Goal: Information Seeking & Learning: Check status

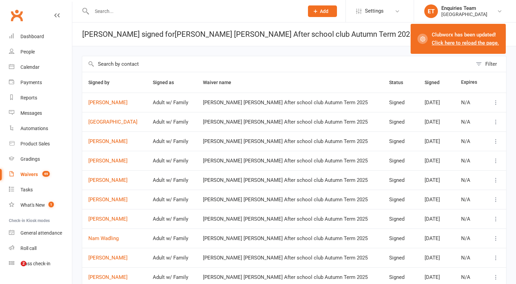
select select "100"
click at [27, 174] on div "Waivers" at bounding box center [28, 174] width 17 height 5
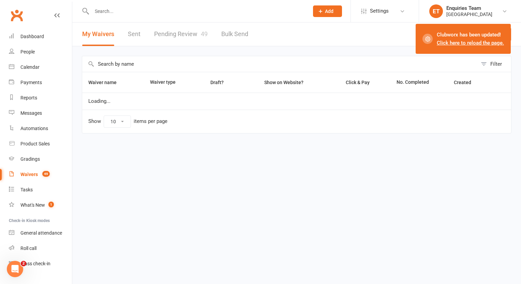
select select "100"
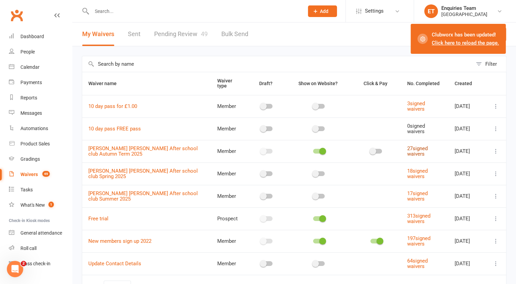
click at [411, 146] on link "27 signed waivers" at bounding box center [417, 152] width 20 height 12
select select "100"
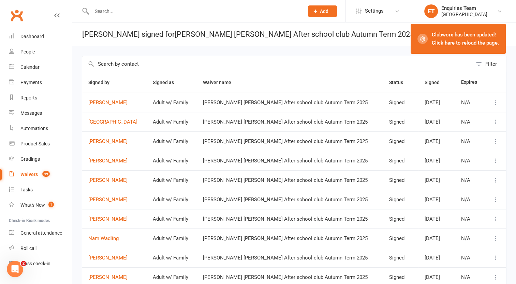
click at [495, 104] on icon at bounding box center [496, 102] width 7 height 7
click at [455, 114] on link "View" at bounding box center [461, 116] width 68 height 14
click at [494, 62] on div "Filter" at bounding box center [491, 64] width 12 height 8
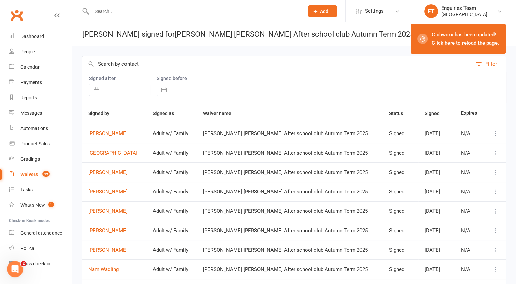
click at [480, 63] on button "Filter" at bounding box center [489, 64] width 34 height 16
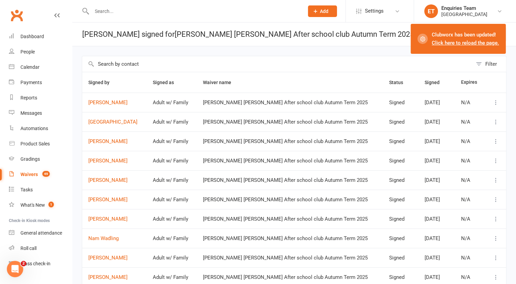
click at [360, 62] on input "text" at bounding box center [277, 64] width 390 height 16
click at [18, 175] on link "Waivers 49" at bounding box center [40, 174] width 63 height 15
select select "100"
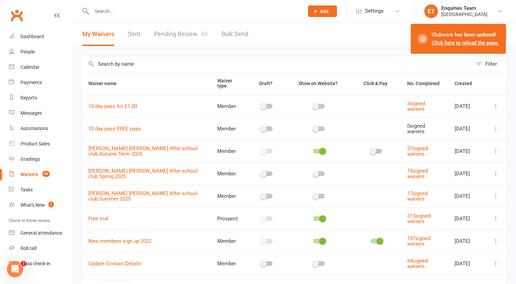
click at [496, 148] on icon at bounding box center [496, 151] width 7 height 7
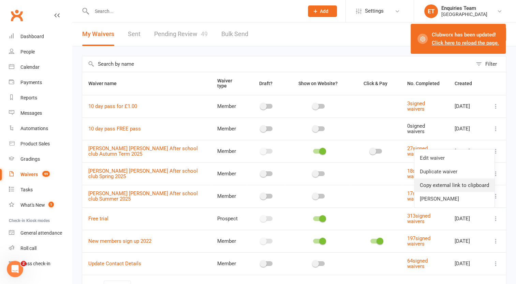
click at [435, 183] on link "Copy external link to clipboard" at bounding box center [454, 186] width 80 height 14
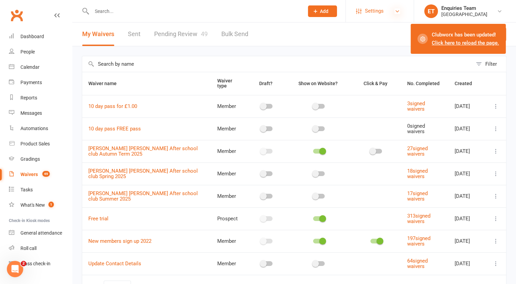
click at [395, 10] on icon at bounding box center [397, 11] width 5 height 5
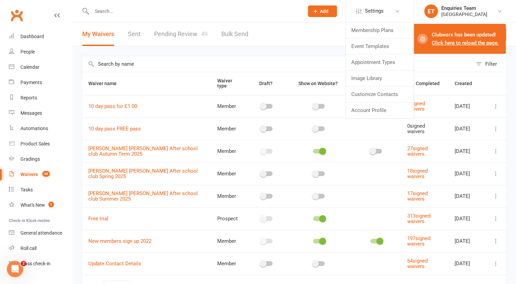
click at [286, 54] on div "Filter Waiver name Waiver type Draft? Show on Website? Click & Pay No. Complete…" at bounding box center [294, 182] width 444 height 272
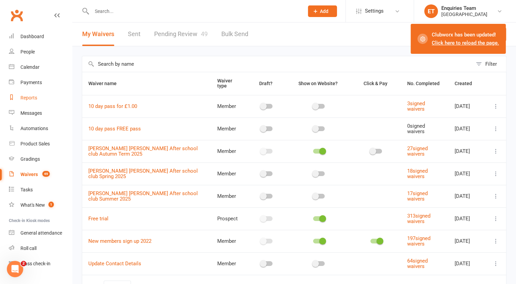
click at [25, 100] on div "Reports" at bounding box center [28, 97] width 17 height 5
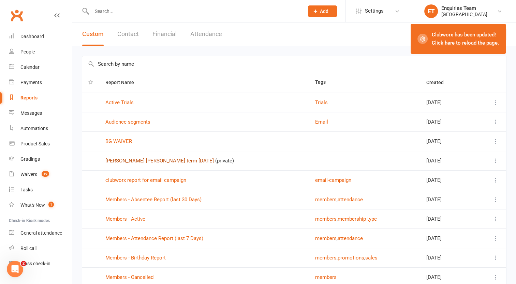
click at [175, 162] on link "Bishop Gilpin Autumn term Sept 2025" at bounding box center [159, 161] width 108 height 6
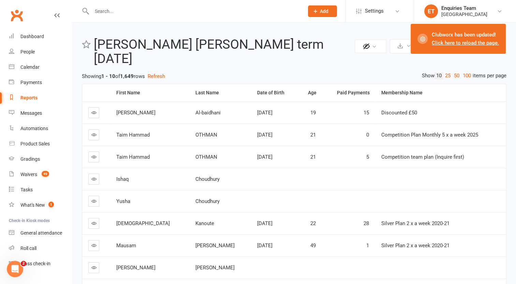
click at [458, 44] on link "Click here to reload the page." at bounding box center [465, 43] width 67 height 6
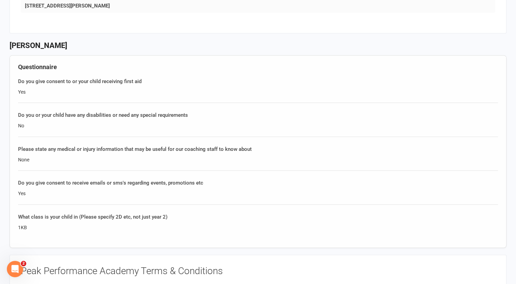
scroll to position [648, 0]
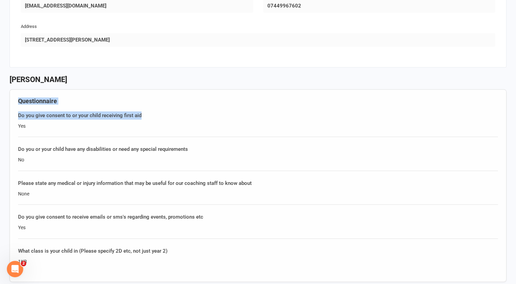
drag, startPoint x: 14, startPoint y: 93, endPoint x: 166, endPoint y: 103, distance: 152.8
click at [166, 103] on div "Questionnaire Do you give consent to or your child receiving first aid Yes Do y…" at bounding box center [258, 185] width 497 height 193
click at [166, 112] on div "Do you give consent to or your child receiving first aid" at bounding box center [258, 116] width 480 height 8
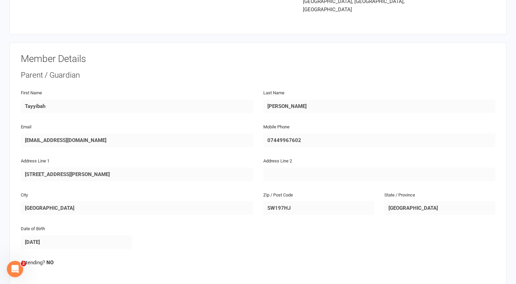
scroll to position [0, 0]
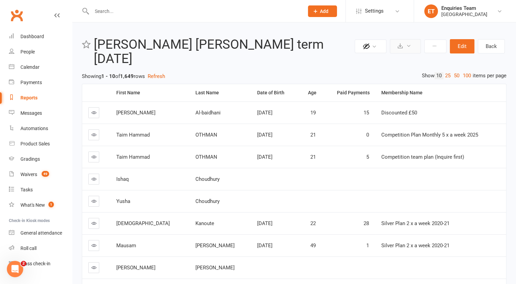
click at [411, 46] on icon at bounding box center [408, 45] width 5 height 5
click at [442, 45] on button at bounding box center [435, 47] width 22 height 14
click at [463, 46] on button "Edit" at bounding box center [462, 46] width 25 height 14
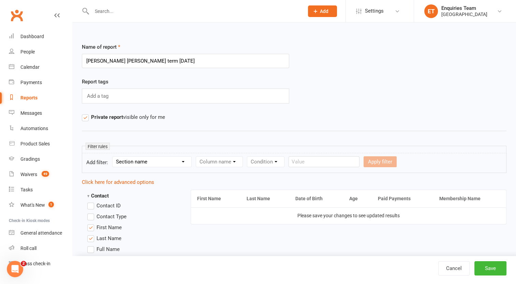
click at [347, 76] on div "Name of report Bishop Gilpin Autumn term Sept 2025" at bounding box center [294, 60] width 435 height 35
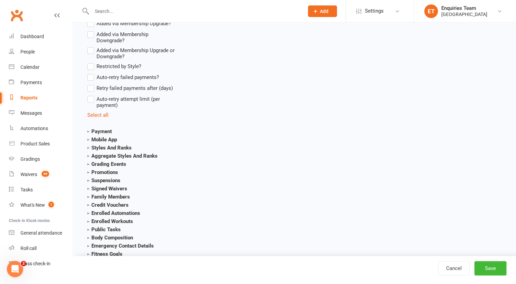
scroll to position [1432, 0]
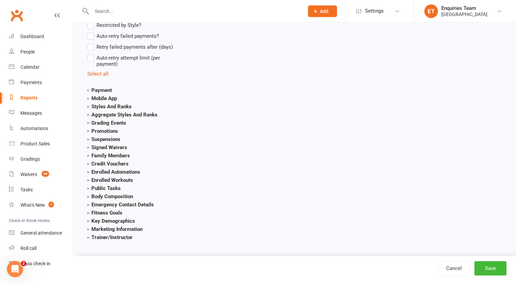
click at [95, 208] on strong "Emergency Contact Details" at bounding box center [120, 205] width 67 height 6
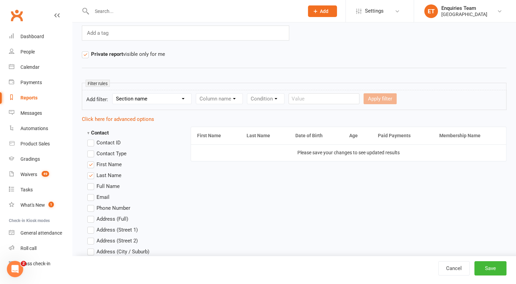
scroll to position [63, 0]
click at [34, 94] on link "Reports" at bounding box center [40, 97] width 63 height 15
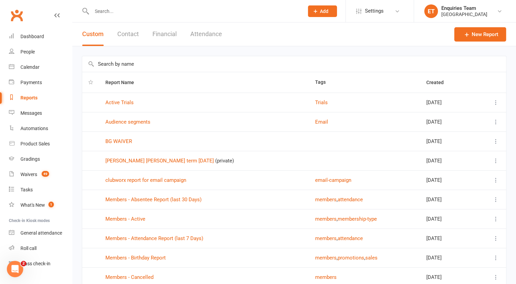
click at [495, 161] on icon at bounding box center [496, 161] width 7 height 7
click at [440, 173] on link "View" at bounding box center [461, 174] width 68 height 14
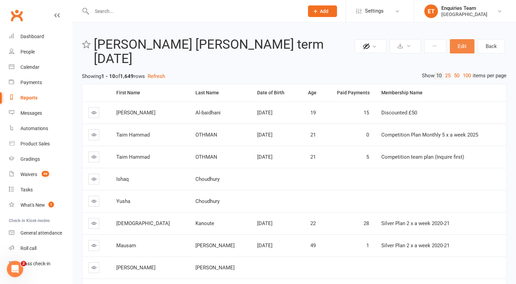
click at [465, 46] on button "Edit" at bounding box center [462, 46] width 25 height 14
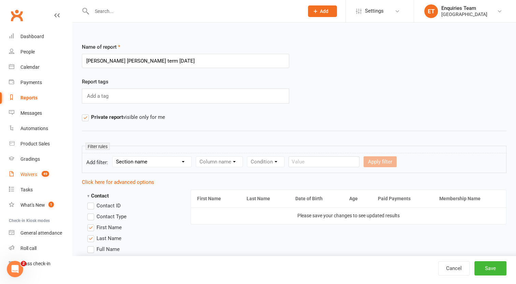
click at [33, 175] on div "Waivers" at bounding box center [28, 174] width 17 height 5
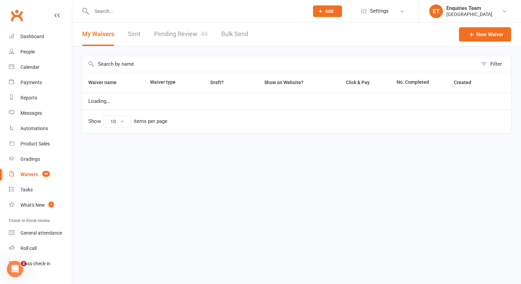
select select "100"
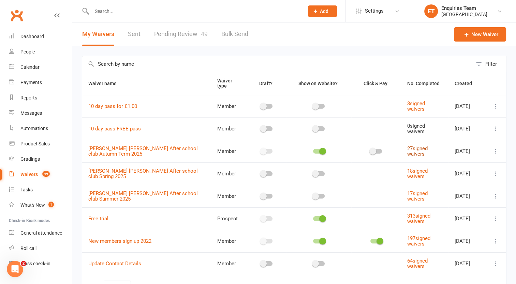
click at [418, 146] on link "27 signed waivers" at bounding box center [417, 152] width 20 height 12
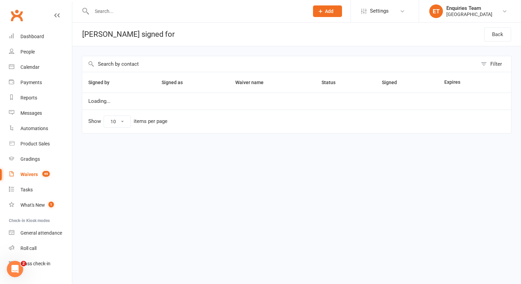
select select "100"
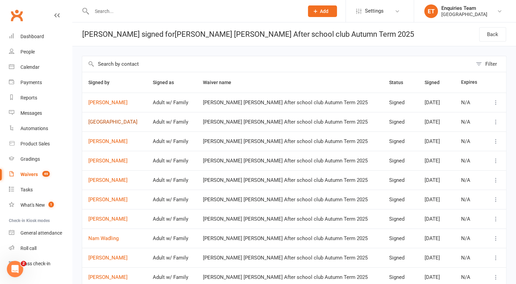
click at [102, 122] on link "Minjun Park" at bounding box center [114, 122] width 52 height 6
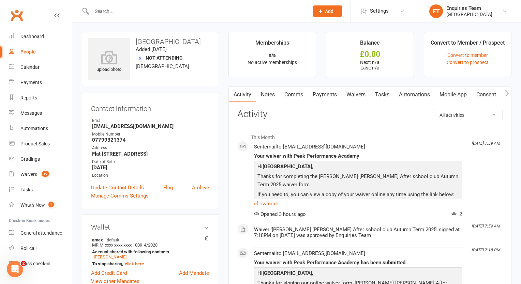
select select "100"
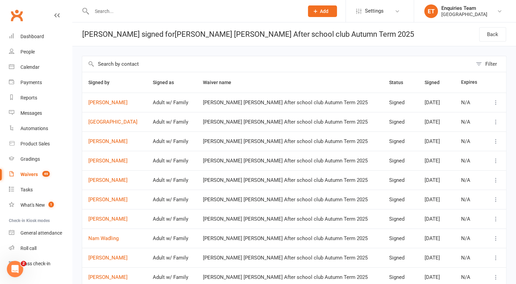
click at [496, 122] on icon at bounding box center [496, 122] width 7 height 7
click at [449, 137] on link "View" at bounding box center [461, 135] width 68 height 14
click at [497, 140] on icon at bounding box center [496, 141] width 7 height 7
click at [446, 151] on link "View" at bounding box center [461, 155] width 68 height 14
click at [496, 160] on icon at bounding box center [496, 161] width 7 height 7
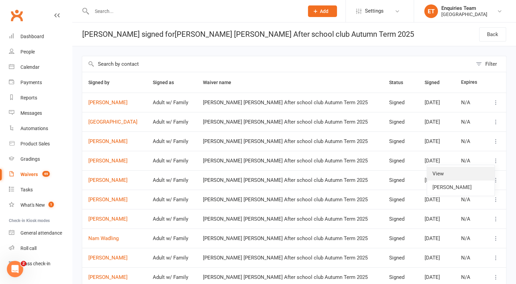
click at [445, 173] on link "View" at bounding box center [461, 174] width 68 height 14
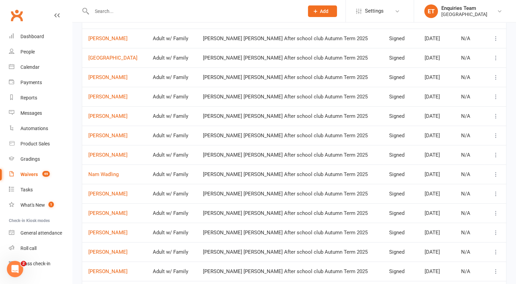
scroll to position [68, 0]
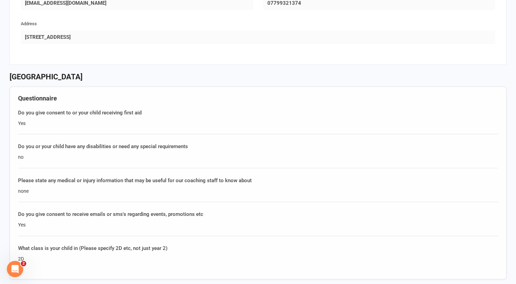
scroll to position [682, 0]
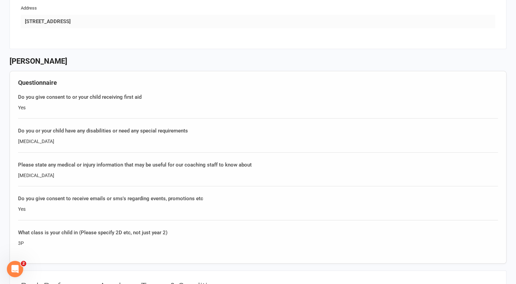
scroll to position [682, 0]
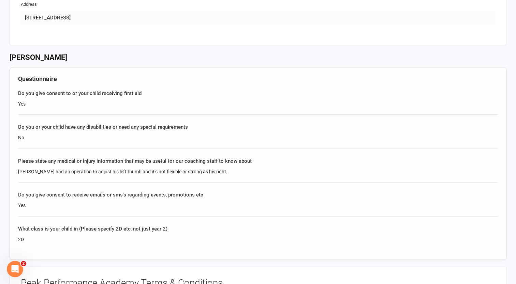
scroll to position [682, 0]
